Goal: Task Accomplishment & Management: Complete application form

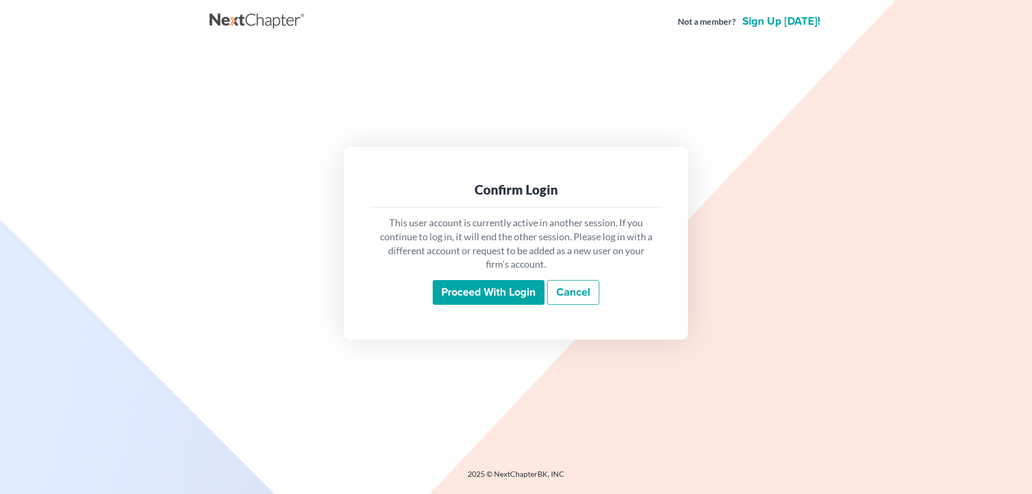
click at [456, 291] on input "Proceed with login" at bounding box center [489, 292] width 112 height 25
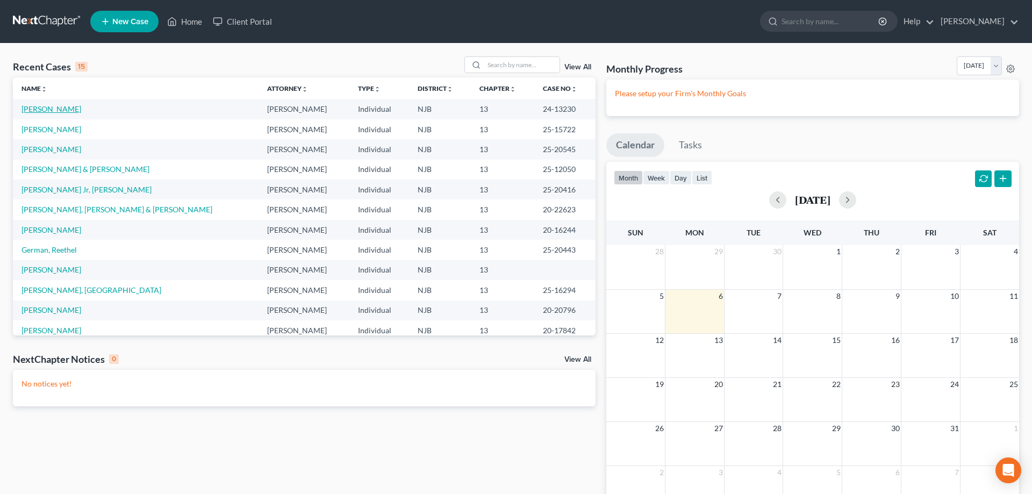
click at [61, 110] on link "DeMaris, Lindy" at bounding box center [51, 108] width 60 height 9
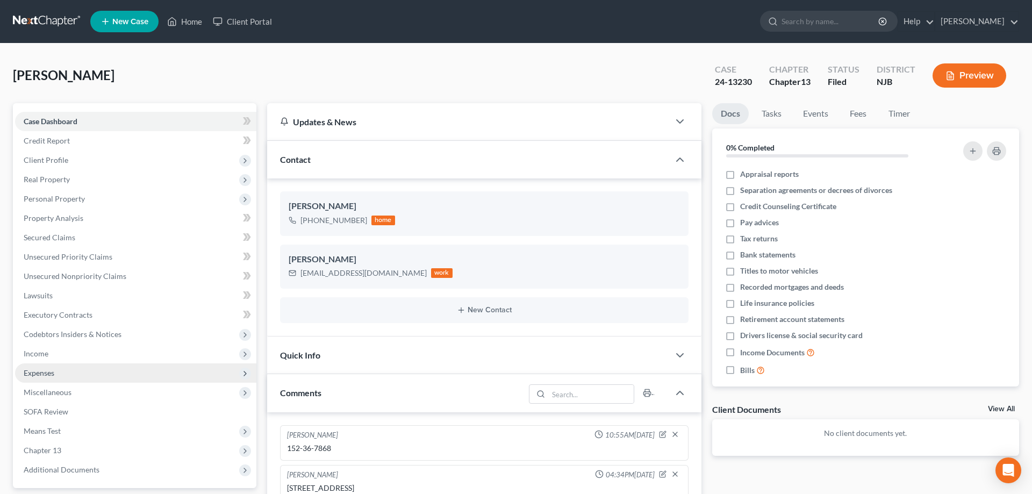
click at [42, 376] on span "Expenses" at bounding box center [39, 372] width 31 height 9
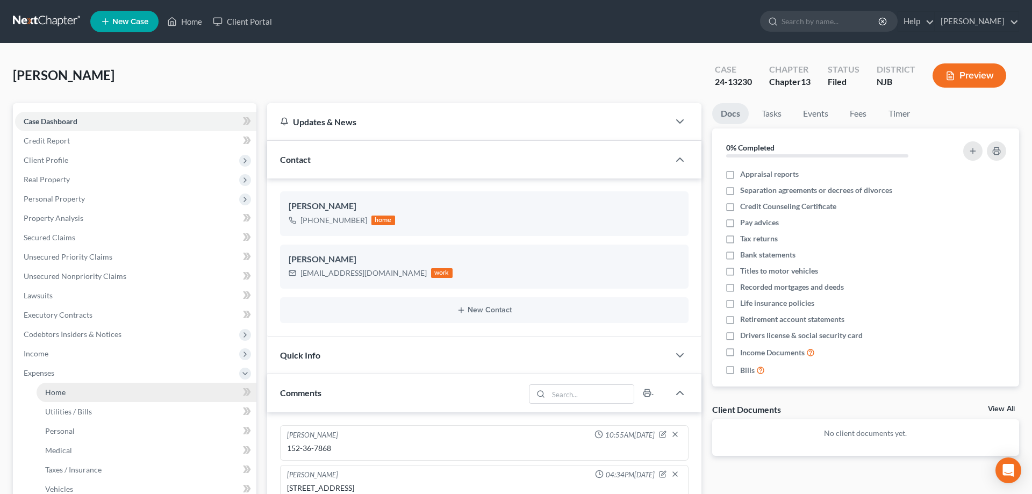
click at [54, 391] on span "Home" at bounding box center [55, 392] width 20 height 9
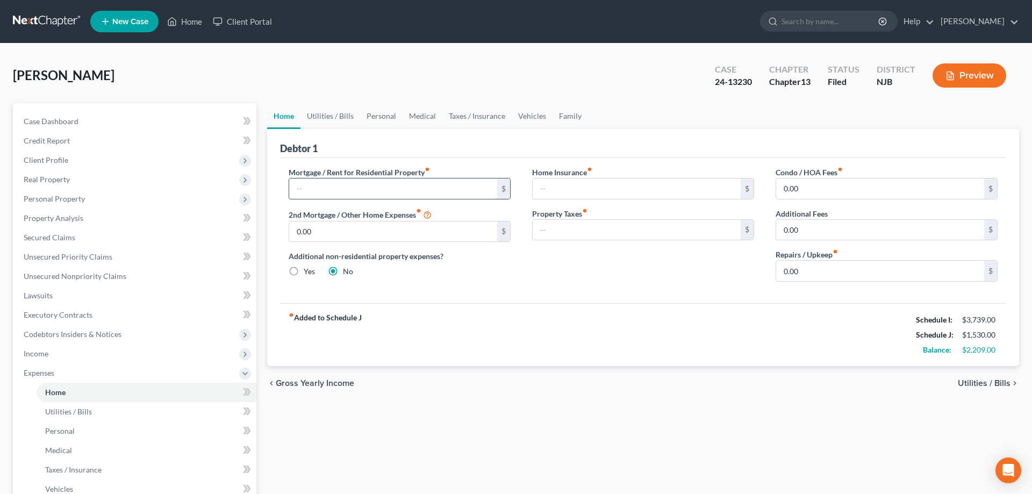
click at [346, 186] on input "text" at bounding box center [393, 188] width 208 height 20
click at [100, 256] on span "Unsecured Priority Claims" at bounding box center [68, 256] width 89 height 9
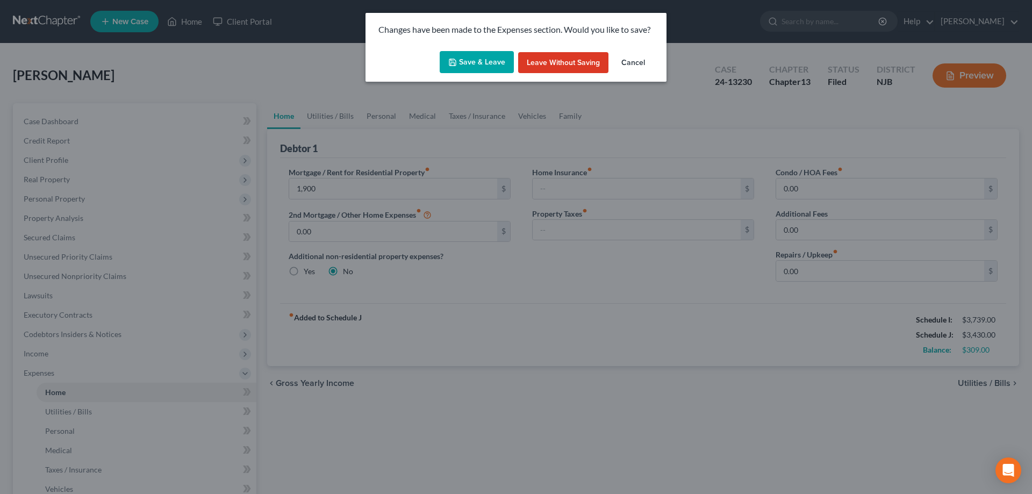
click at [474, 56] on button "Save & Leave" at bounding box center [477, 62] width 74 height 23
type input "1,900.00"
